Goal: Task Accomplishment & Management: Use online tool/utility

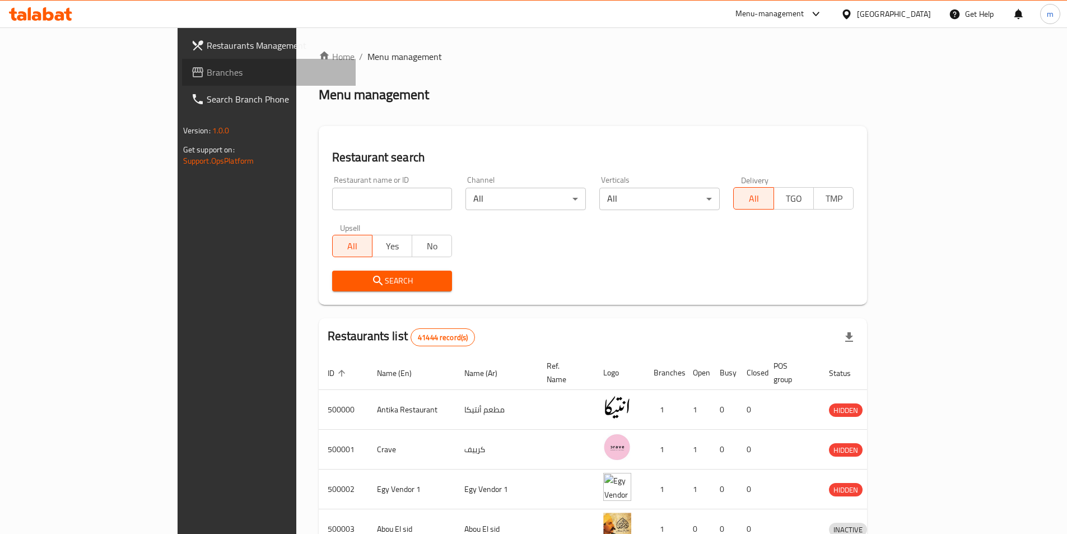
click at [207, 78] on span "Branches" at bounding box center [277, 72] width 140 height 13
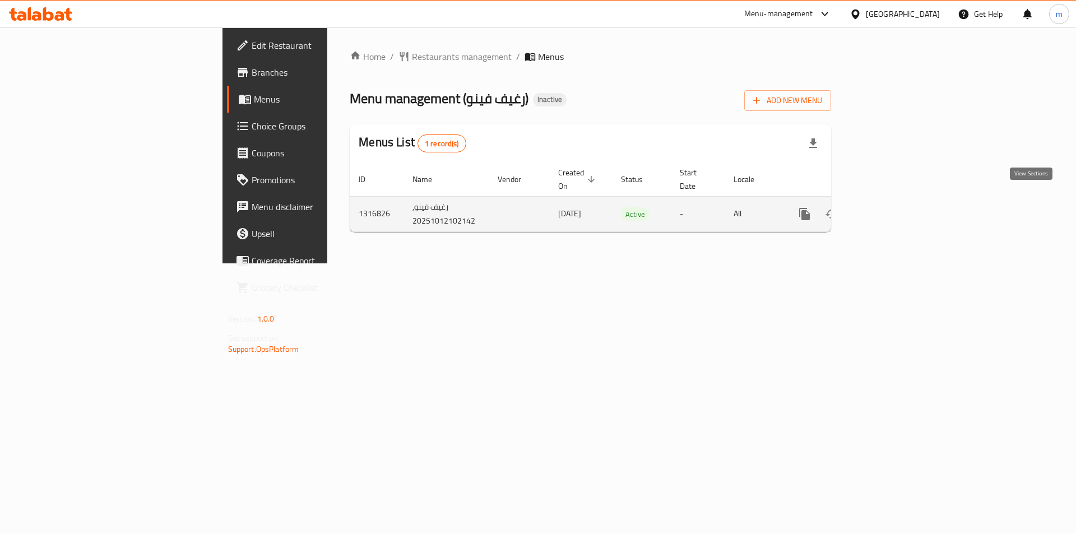
click at [892, 207] on icon "enhanced table" at bounding box center [884, 213] width 13 height 13
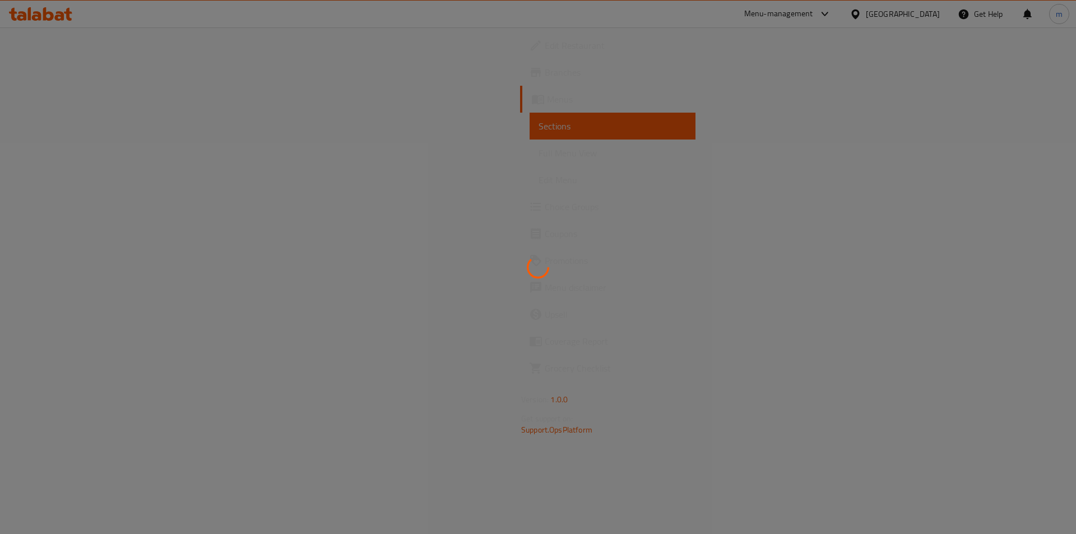
click at [237, 138] on div at bounding box center [538, 267] width 1076 height 534
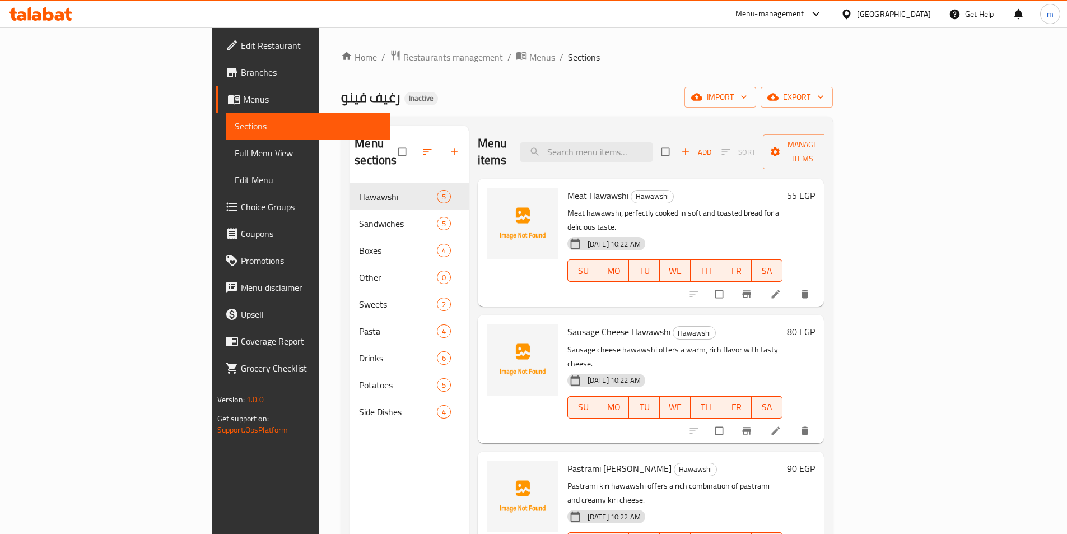
click at [243, 97] on span "Menus" at bounding box center [312, 98] width 138 height 13
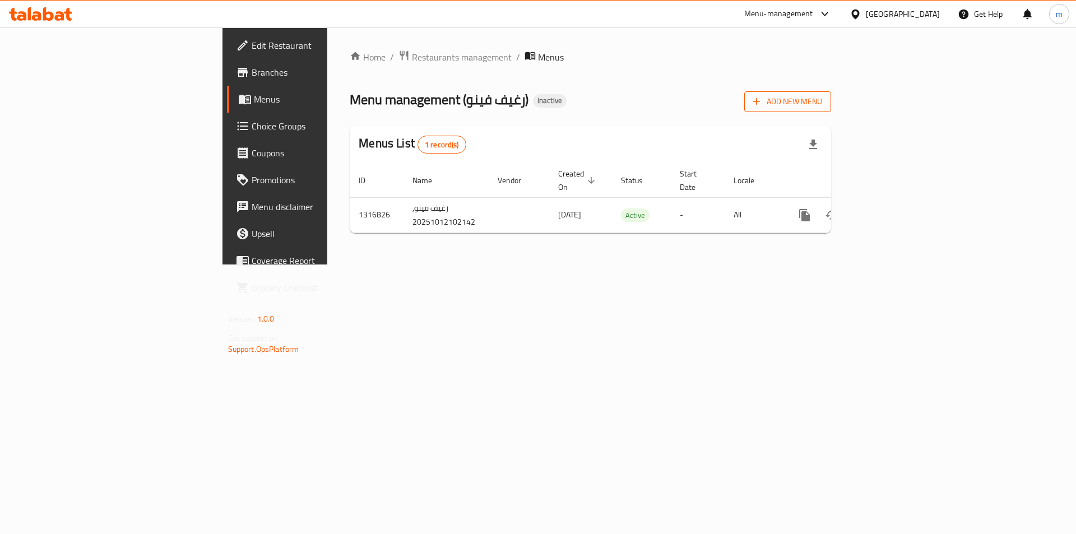
click at [822, 108] on span "Add New Menu" at bounding box center [787, 102] width 69 height 14
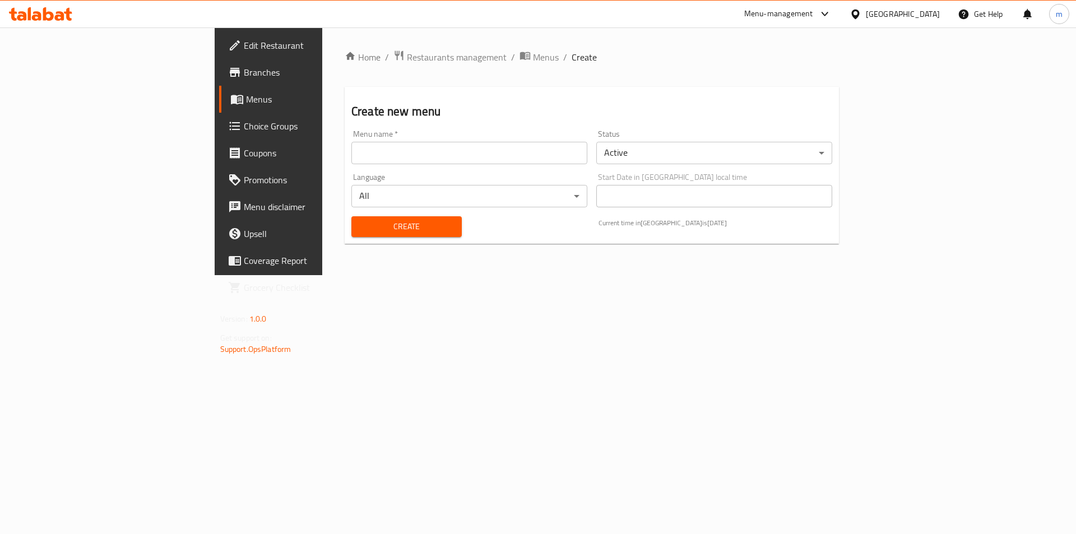
click at [395, 165] on div "Menu name   * Menu name *" at bounding box center [469, 146] width 245 height 43
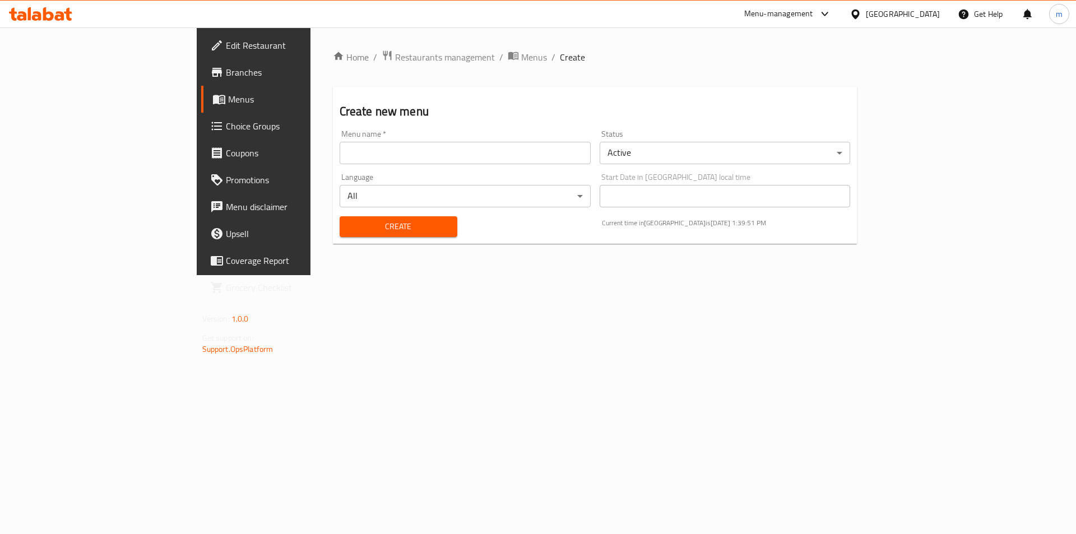
click at [390, 153] on input "text" at bounding box center [464, 153] width 251 height 22
type input "12/10/2025"
click at [359, 229] on span "Create" at bounding box center [398, 227] width 100 height 14
click at [228, 106] on span "Menus" at bounding box center [297, 98] width 139 height 13
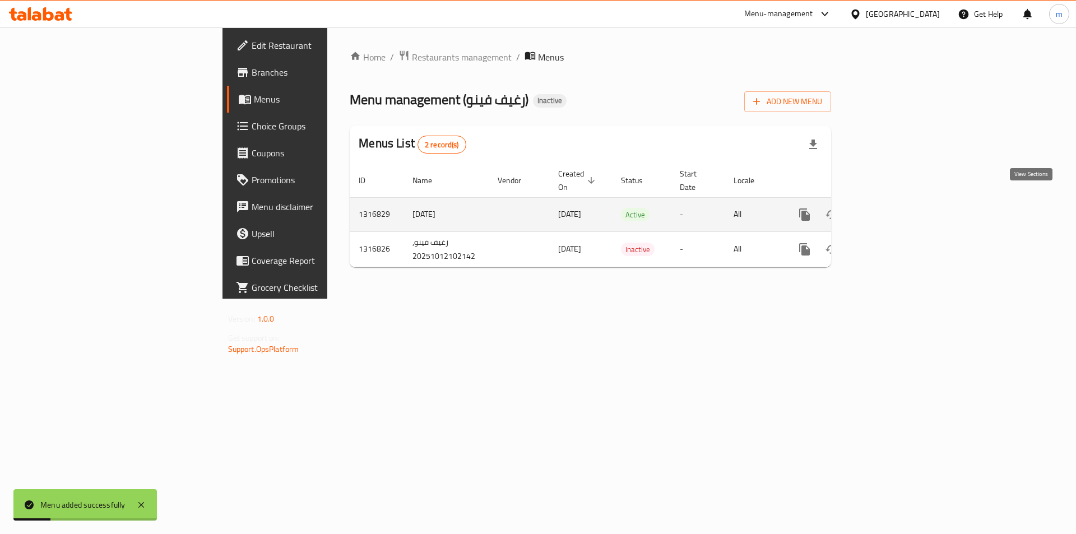
click at [890, 209] on icon "enhanced table" at bounding box center [885, 214] width 10 height 10
